Goal: Register for event/course

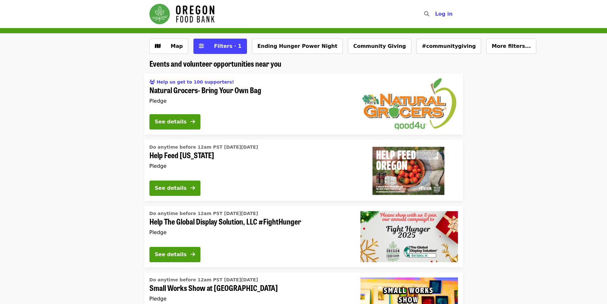
click at [293, 54] on div "Map Filters · 1 Ending Hunger Power Night Community Giving #communitygiving Mor…" at bounding box center [303, 49] width 319 height 20
click at [193, 154] on span "Help Feed [US_STATE]" at bounding box center [249, 154] width 201 height 9
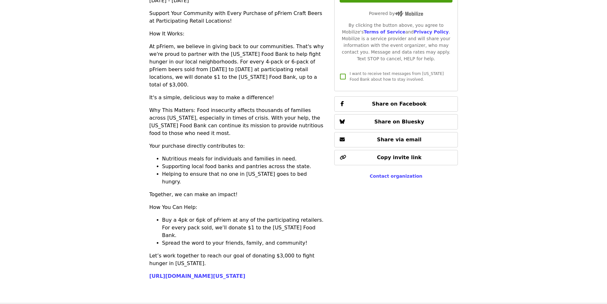
scroll to position [191, 0]
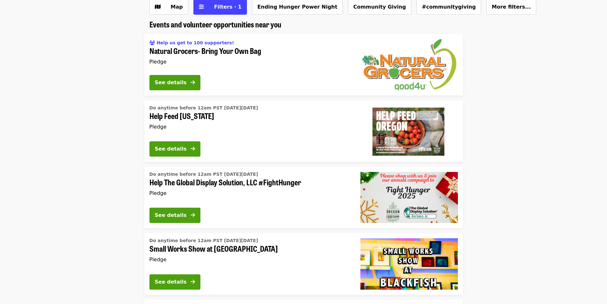
scroll to position [159, 0]
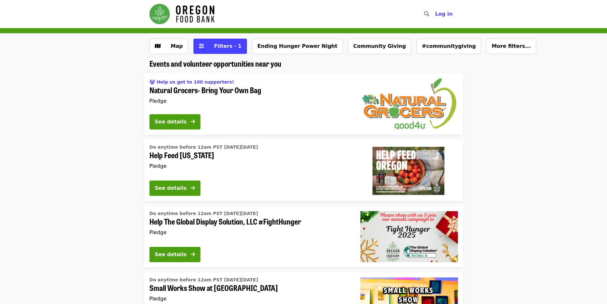
click at [201, 95] on div "Help us get to 100 supporters! Natural Grocers- Bring Your Own Bag Pledge" at bounding box center [249, 92] width 201 height 33
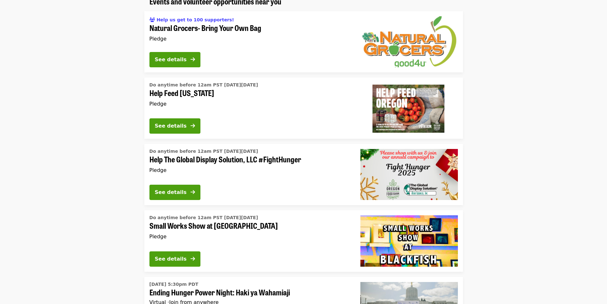
scroll to position [64, 0]
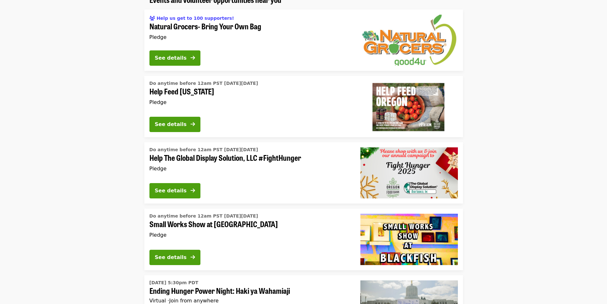
click at [192, 110] on div "Do anytime before 12am PST [DATE][DATE] Help Feed [US_STATE] Pledge" at bounding box center [249, 94] width 201 height 33
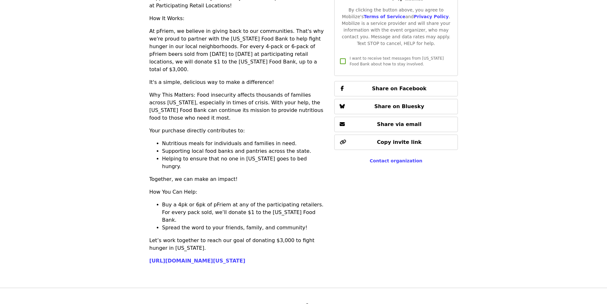
scroll to position [191, 0]
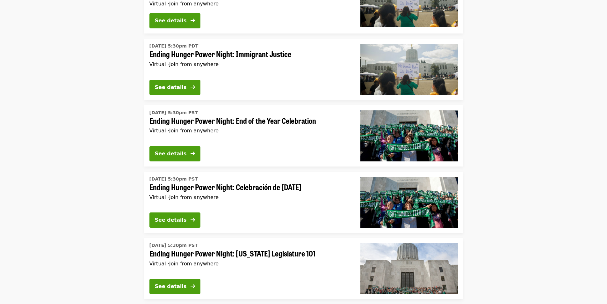
scroll to position [478, 0]
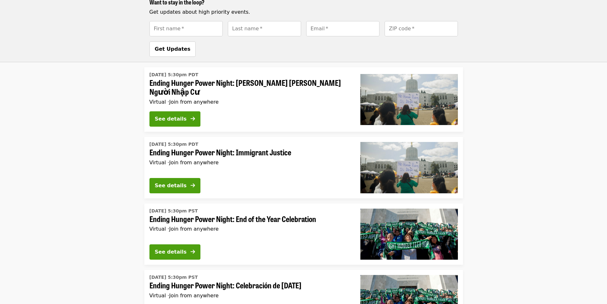
click at [276, 99] on div "Virtual · Join from anywhere" at bounding box center [249, 102] width 201 height 6
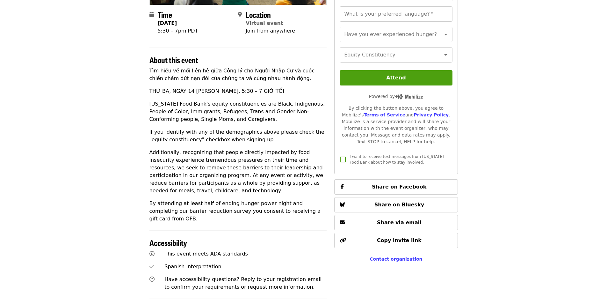
scroll to position [319, 0]
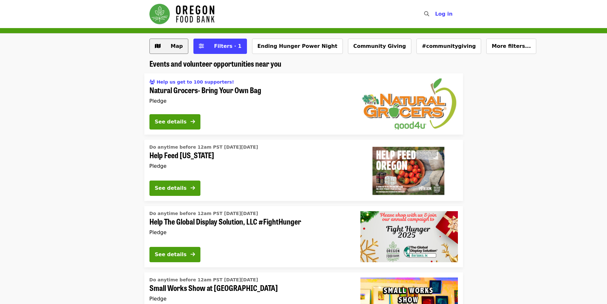
click at [174, 45] on span "Map" at bounding box center [177, 46] width 12 height 6
click at [286, 42] on button "Ending Hunger Power Night" at bounding box center [297, 46] width 91 height 15
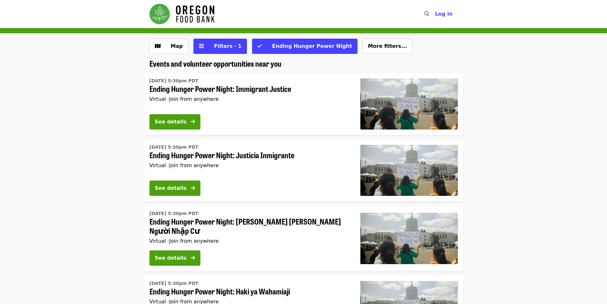
click at [184, 18] on img "Main navigation" at bounding box center [181, 14] width 65 height 20
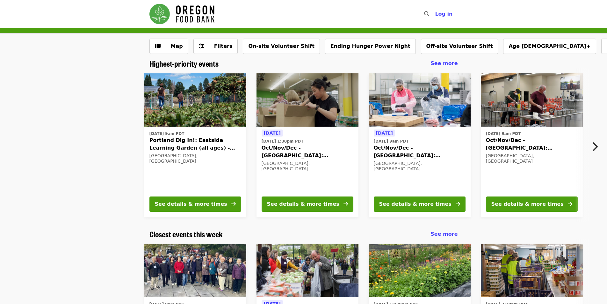
click at [312, 99] on img at bounding box center [308, 100] width 102 height 54
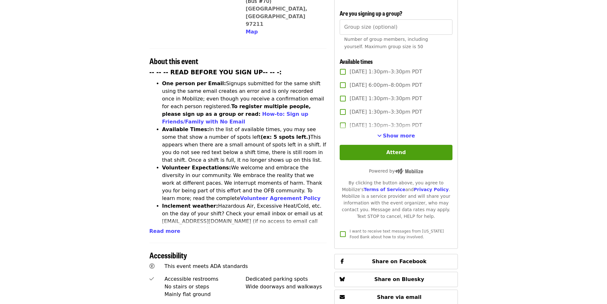
scroll to position [223, 0]
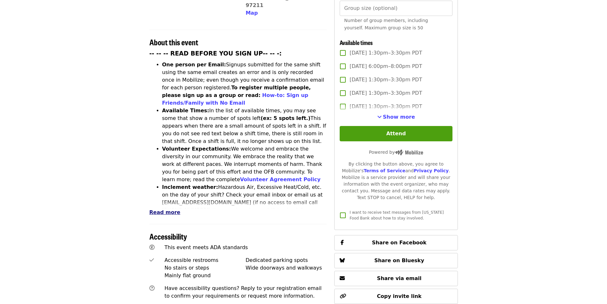
click at [171, 209] on span "Read more" at bounding box center [164, 212] width 31 height 6
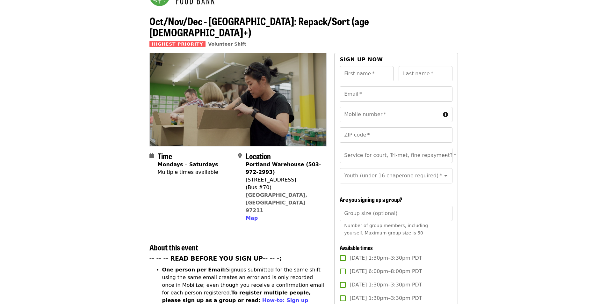
scroll to position [0, 0]
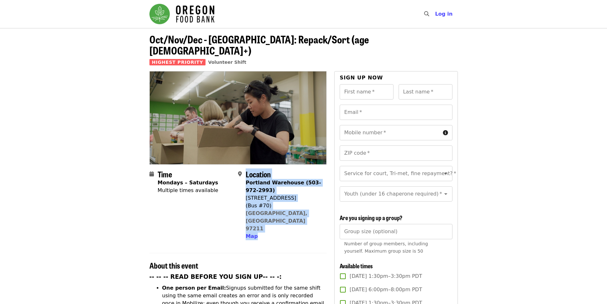
drag, startPoint x: 295, startPoint y: 207, endPoint x: 243, endPoint y: 173, distance: 62.4
click at [243, 173] on div "Location [GEOGRAPHIC_DATA] (503-972-2993) [STREET_ADDRESS] Map" at bounding box center [279, 205] width 83 height 70
click at [284, 194] on div "[STREET_ADDRESS]" at bounding box center [284, 198] width 76 height 8
drag, startPoint x: 274, startPoint y: 198, endPoint x: 246, endPoint y: 175, distance: 36.2
click at [246, 179] on span "Portland Warehouse (503-972-2993) [STREET_ADDRESS] Map" at bounding box center [284, 209] width 76 height 61
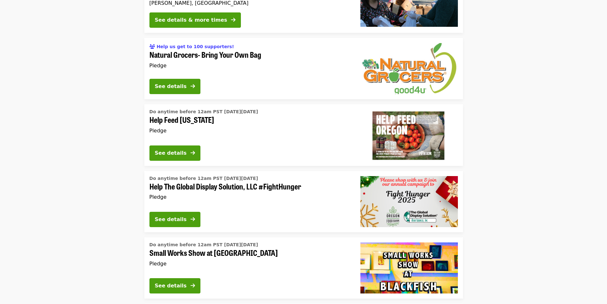
scroll to position [2008, 0]
